Goal: Task Accomplishment & Management: Manage account settings

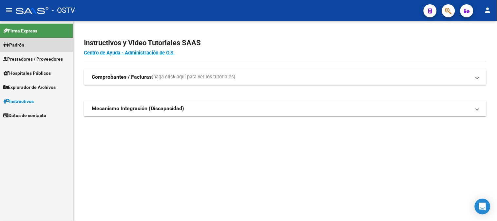
click at [18, 46] on span "Padrón" at bounding box center [13, 44] width 21 height 7
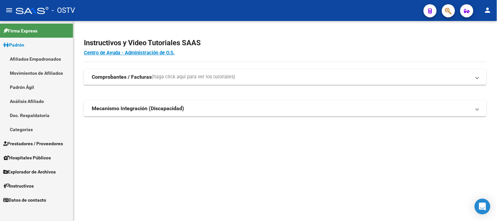
click at [24, 43] on span "Padrón" at bounding box center [13, 44] width 21 height 7
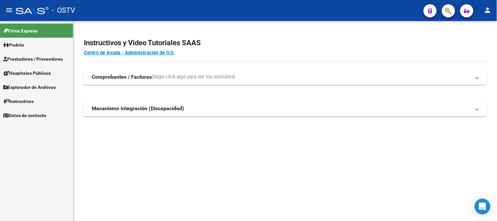
click at [31, 66] on link "Hospitales Públicos" at bounding box center [36, 73] width 73 height 14
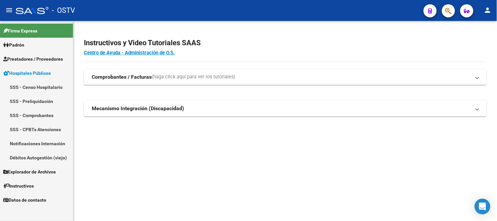
click at [31, 60] on span "Prestadores / Proveedores" at bounding box center [33, 58] width 60 height 7
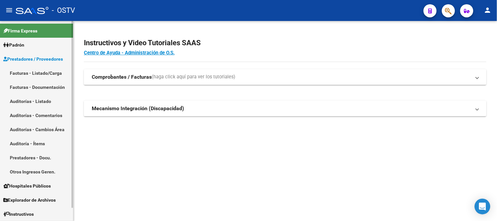
click at [28, 99] on link "Auditorías - Listado" at bounding box center [36, 101] width 73 height 14
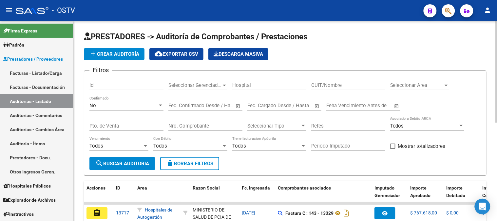
click at [110, 105] on div "No" at bounding box center [123, 106] width 68 height 6
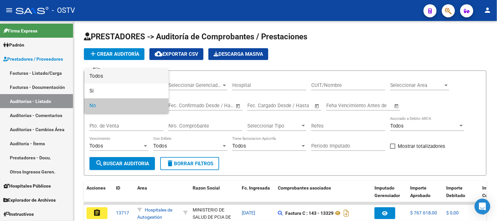
click at [105, 76] on span "Todos" at bounding box center [126, 76] width 74 height 15
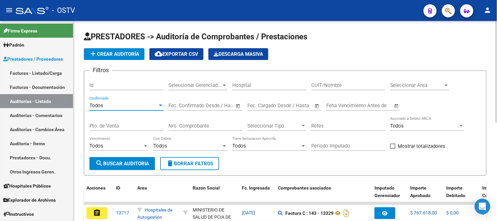
click at [192, 124] on input "Nro. Comprobante" at bounding box center [205, 126] width 74 height 6
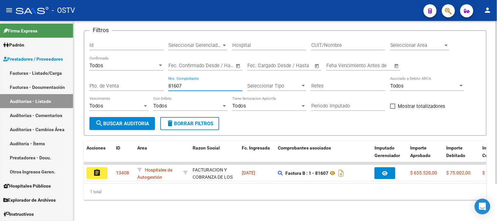
scroll to position [45, 0]
type input "81607"
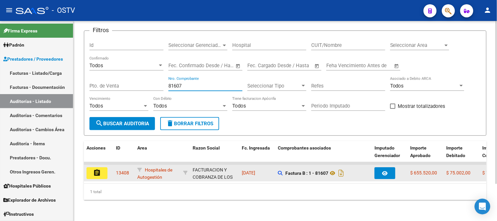
click at [99, 169] on mat-icon "assignment" at bounding box center [97, 173] width 8 height 8
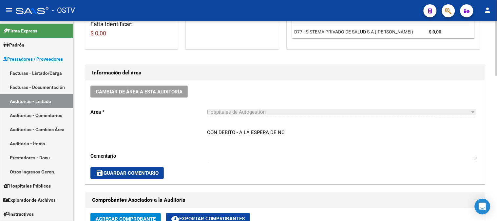
scroll to position [145, 0]
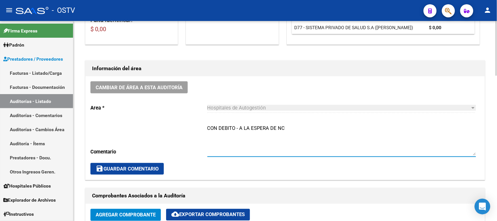
drag, startPoint x: 293, startPoint y: 129, endPoint x: 177, endPoint y: 128, distance: 116.3
click at [180, 127] on div "Cambiar de área a esta auditoría Area * Hospitales de Autogestión Seleccionar a…" at bounding box center [285, 127] width 399 height 103
type textarea "CERRADA CON NC"
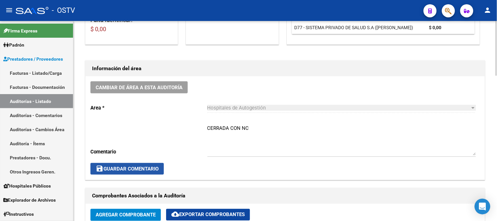
click at [155, 164] on button "save Guardar Comentario" at bounding box center [126, 169] width 73 height 12
click at [158, 167] on span "save Guardar Comentario" at bounding box center [127, 169] width 63 height 6
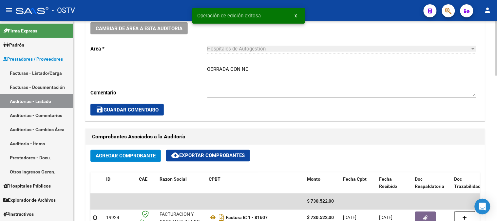
scroll to position [291, 0]
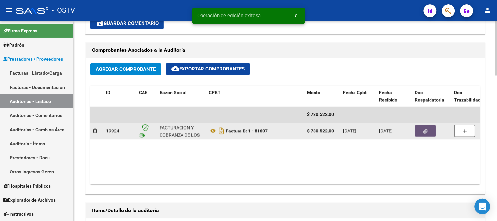
click at [430, 133] on button "button" at bounding box center [425, 131] width 21 height 12
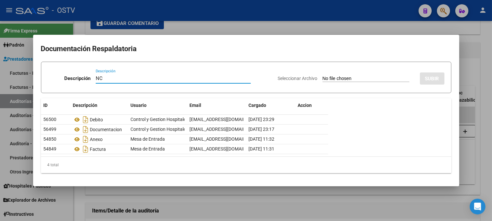
type input "NC"
click at [355, 76] on input "Seleccionar Archivo" at bounding box center [365, 79] width 87 height 6
type input "C:\fakepath\1-81607.pdf"
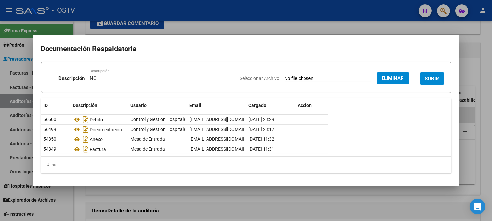
click at [437, 81] on span "SUBIR" at bounding box center [432, 79] width 14 height 6
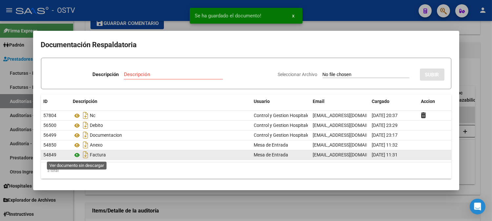
click at [77, 155] on icon at bounding box center [77, 155] width 9 height 8
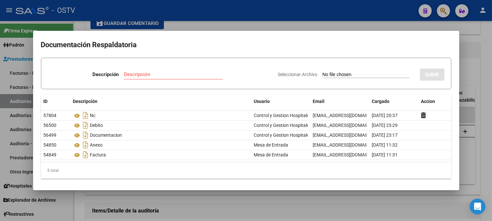
click at [476, 50] on div at bounding box center [246, 110] width 492 height 221
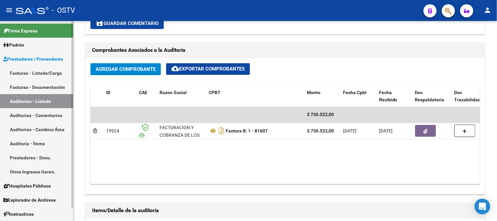
click at [19, 100] on link "Auditorías - Listado" at bounding box center [36, 101] width 73 height 14
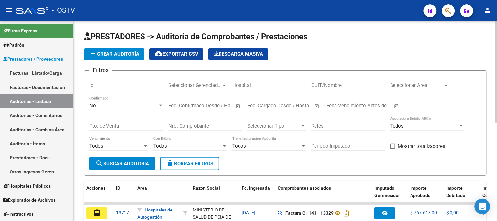
click at [193, 126] on input "Nro. Comprobante" at bounding box center [205, 126] width 74 height 6
paste input "1842264"
click at [178, 125] on input "Nro. Comprobante" at bounding box center [205, 126] width 74 height 6
type input "2264"
click at [153, 107] on div "No" at bounding box center [123, 106] width 68 height 6
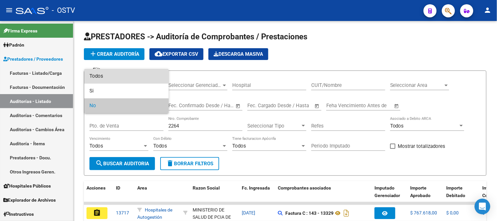
click at [135, 76] on span "Todos" at bounding box center [126, 76] width 74 height 15
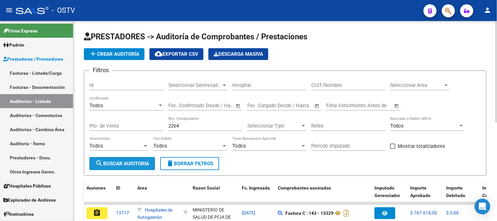
click at [138, 165] on span "search Buscar Auditoria" at bounding box center [122, 164] width 54 height 6
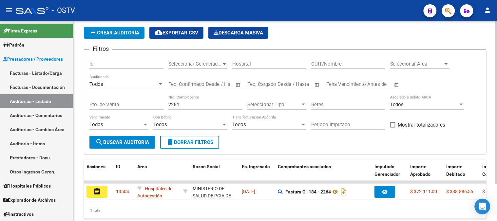
scroll to position [36, 0]
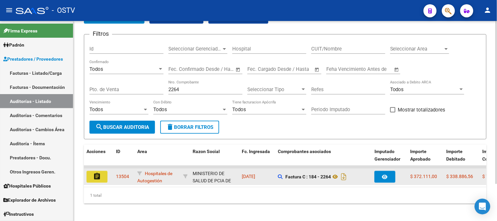
click at [99, 174] on mat-icon "assignment" at bounding box center [97, 176] width 8 height 8
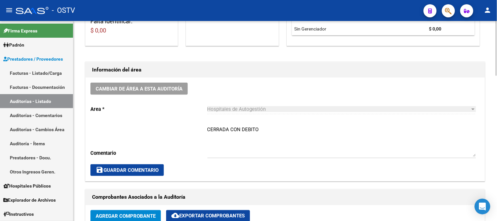
scroll to position [145, 0]
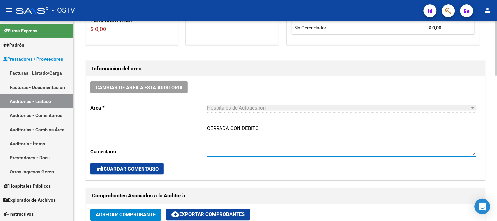
drag, startPoint x: 255, startPoint y: 128, endPoint x: 243, endPoint y: 129, distance: 11.9
click at [243, 129] on textarea "CERRADA CON DEBITO" at bounding box center [341, 139] width 269 height 31
type textarea "CERRADA CON NC"
click at [156, 168] on span "save Guardar Comentario" at bounding box center [127, 169] width 63 height 6
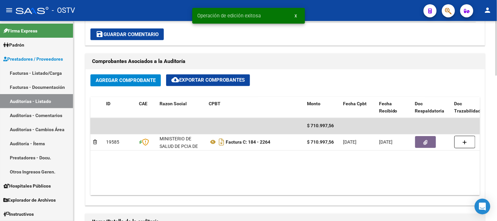
scroll to position [291, 0]
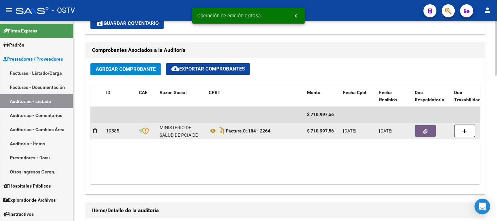
click at [427, 132] on icon "button" at bounding box center [426, 131] width 4 height 5
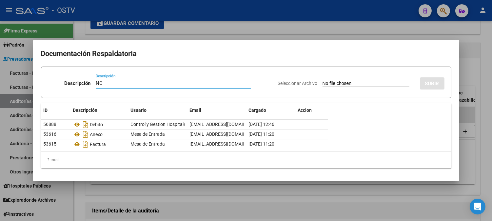
type input "NC"
click at [333, 83] on input "Seleccionar Archivo" at bounding box center [365, 84] width 87 height 6
type input "C:\fakepath\184-2264.pdf"
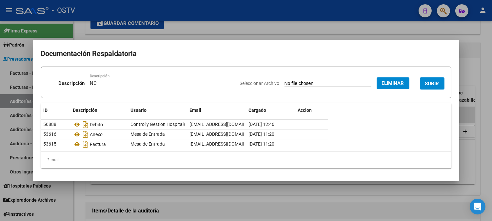
click at [430, 80] on button "SUBIR" at bounding box center [432, 83] width 25 height 12
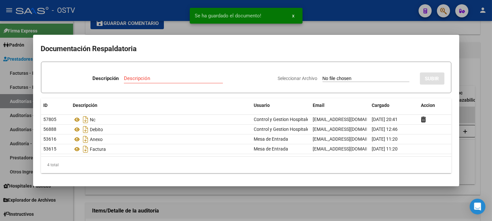
click at [470, 66] on div at bounding box center [246, 110] width 492 height 221
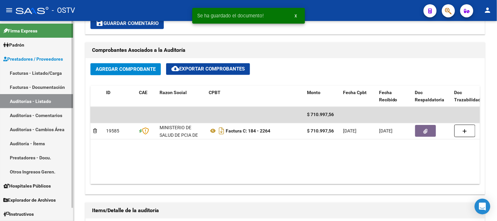
click at [49, 99] on link "Auditorías - Listado" at bounding box center [36, 101] width 73 height 14
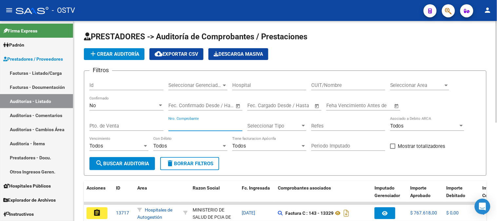
click at [216, 124] on input "Nro. Comprobante" at bounding box center [205, 126] width 74 height 6
click at [107, 105] on div "No" at bounding box center [123, 106] width 68 height 6
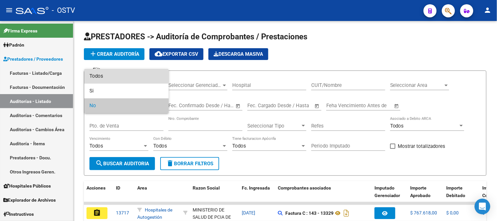
click at [105, 76] on span "Todos" at bounding box center [126, 76] width 74 height 15
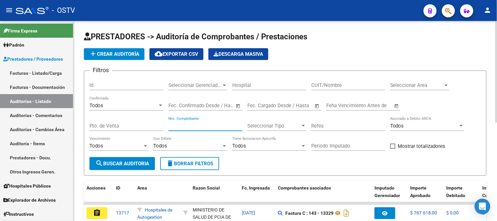
click at [178, 125] on input "Nro. Comprobante" at bounding box center [205, 126] width 74 height 6
type input "2183"
click at [124, 166] on span "search Buscar Auditoria" at bounding box center [122, 164] width 54 height 6
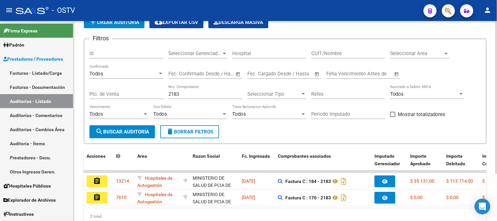
scroll to position [62, 0]
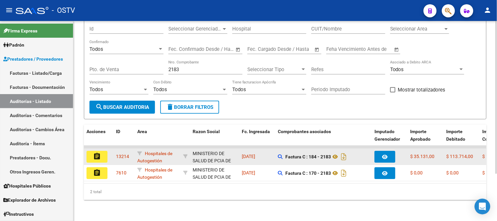
click at [97, 152] on mat-icon "assignment" at bounding box center [97, 156] width 8 height 8
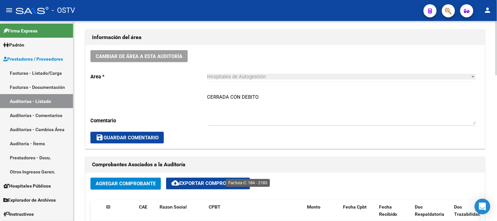
scroll to position [182, 0]
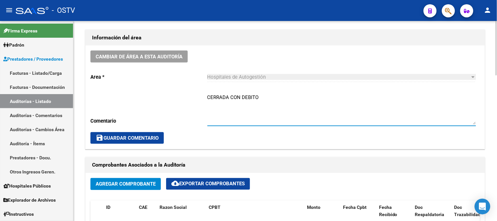
drag, startPoint x: 261, startPoint y: 97, endPoint x: 242, endPoint y: 94, distance: 18.5
click at [242, 94] on textarea "CERRADA CON DEBITO" at bounding box center [341, 109] width 269 height 31
type textarea "CERRADA CON NC"
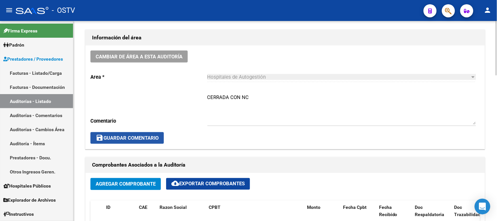
click at [146, 138] on span "save Guardar Comentario" at bounding box center [127, 138] width 63 height 6
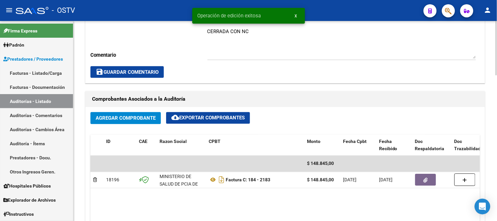
scroll to position [291, 0]
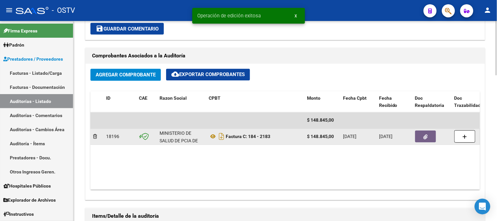
click at [425, 138] on icon "button" at bounding box center [426, 137] width 4 height 5
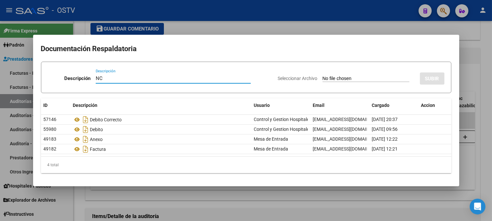
type input "NC"
click at [349, 79] on input "Seleccionar Archivo" at bounding box center [365, 79] width 87 height 6
type input "C:\fakepath\184-2264.pdf"
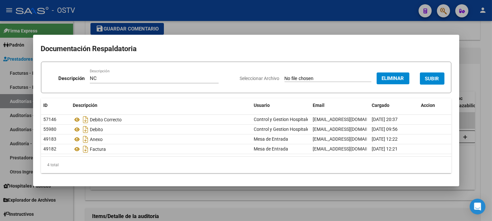
click at [393, 79] on span "Eliminar" at bounding box center [393, 78] width 22 height 6
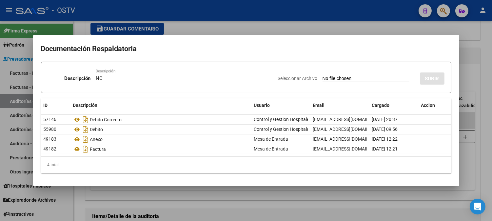
click at [335, 80] on input "Seleccionar Archivo" at bounding box center [365, 79] width 87 height 6
type input "C:\fakepath\184-2183.pdf"
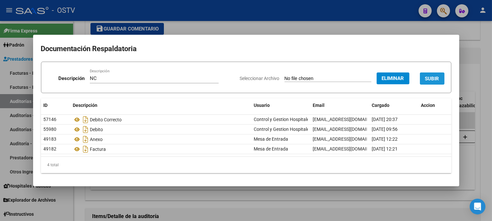
click at [435, 77] on span "SUBIR" at bounding box center [432, 79] width 14 height 6
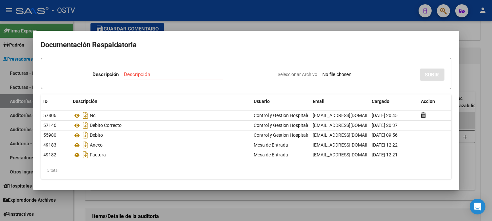
click at [467, 77] on div at bounding box center [246, 110] width 492 height 221
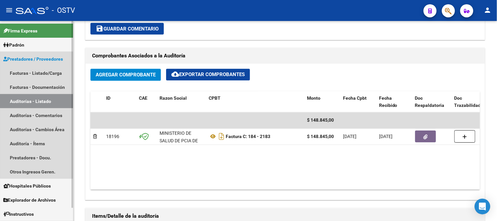
click at [37, 100] on link "Auditorías - Listado" at bounding box center [36, 101] width 73 height 14
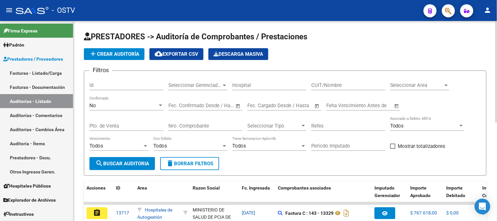
click at [191, 125] on input "Nro. Comprobante" at bounding box center [205, 126] width 74 height 6
paste input "1146499"
click at [179, 126] on input "Nro. Comprobante" at bounding box center [205, 126] width 74 height 6
type input "6499"
click at [124, 106] on div "No" at bounding box center [123, 106] width 68 height 6
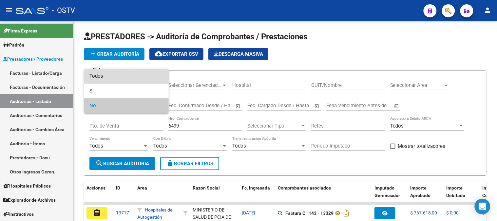
click at [122, 75] on span "Todos" at bounding box center [126, 76] width 74 height 15
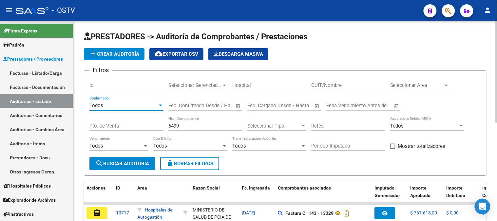
click at [125, 163] on span "search Buscar Auditoria" at bounding box center [122, 164] width 54 height 6
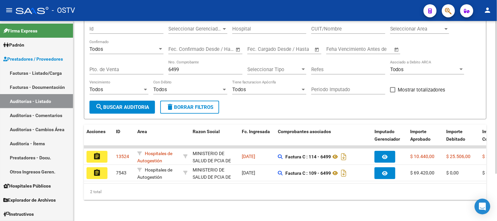
scroll to position [62, 0]
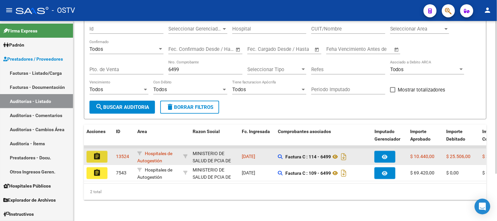
click at [102, 151] on button "assignment" at bounding box center [96, 157] width 21 height 12
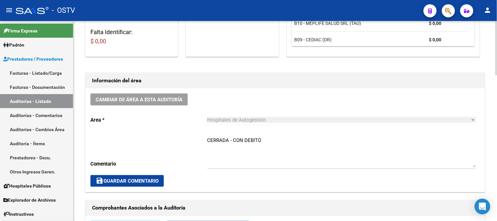
scroll to position [218, 0]
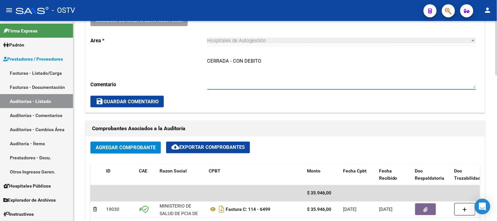
click at [233, 61] on textarea "CERRADA - CON DEBITO" at bounding box center [341, 72] width 269 height 31
click at [262, 61] on textarea "CERRADA CON DEBITO" at bounding box center [341, 72] width 269 height 31
type textarea "CERRADA CON NC"
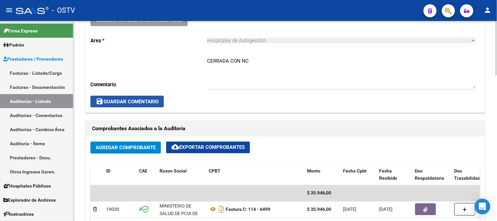
click at [140, 107] on button "save Guardar Comentario" at bounding box center [126, 102] width 73 height 12
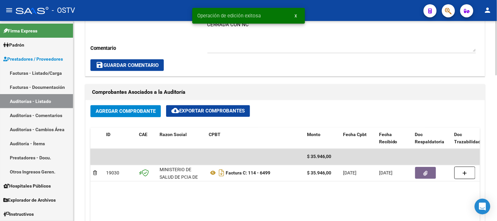
scroll to position [291, 0]
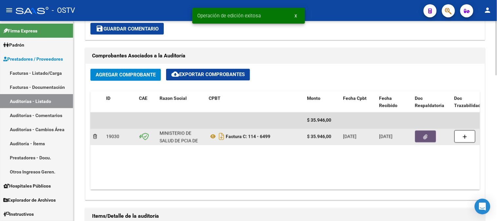
click at [427, 137] on icon "button" at bounding box center [426, 137] width 4 height 5
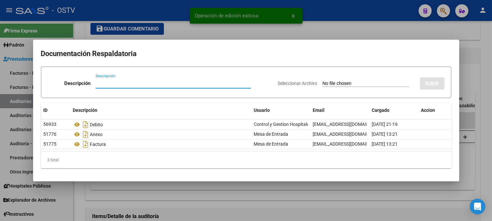
click at [102, 84] on input "Descripción" at bounding box center [173, 83] width 155 height 6
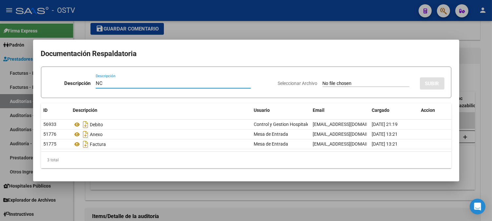
type input "NC"
click at [358, 83] on input "Seleccionar Archivo" at bounding box center [365, 84] width 87 height 6
type input "C:\fakepath\114-6499.pdf"
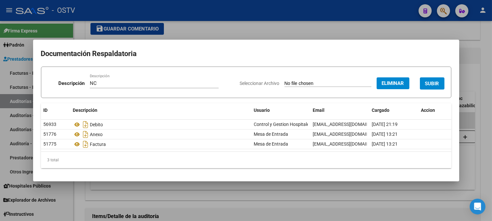
click at [433, 86] on span "SUBIR" at bounding box center [432, 84] width 14 height 6
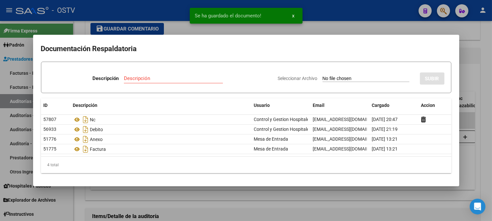
click at [475, 61] on div at bounding box center [246, 110] width 492 height 221
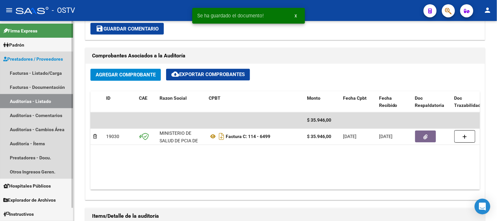
click at [34, 101] on link "Auditorías - Listado" at bounding box center [36, 101] width 73 height 14
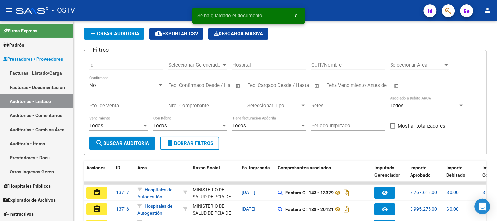
scroll to position [193, 0]
